Goal: Task Accomplishment & Management: Use online tool/utility

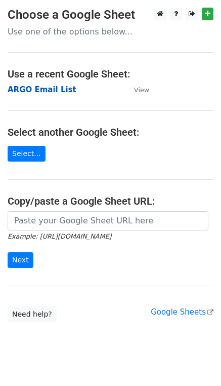
click at [42, 91] on strong "ARGO Email List" at bounding box center [42, 89] width 69 height 9
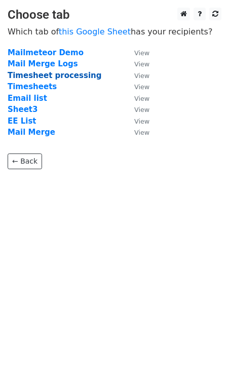
click at [36, 75] on strong "Timesheet processing" at bounding box center [55, 75] width 94 height 9
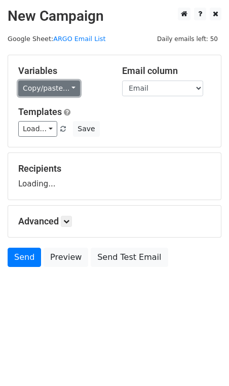
click at [42, 88] on link "Copy/paste..." at bounding box center [49, 88] width 62 height 16
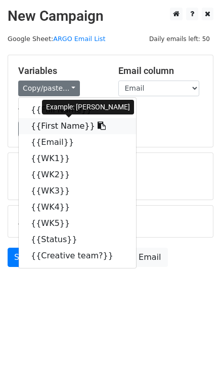
click at [47, 126] on link "{{First Name}}" at bounding box center [77, 126] width 117 height 16
